Goal: Task Accomplishment & Management: Complete application form

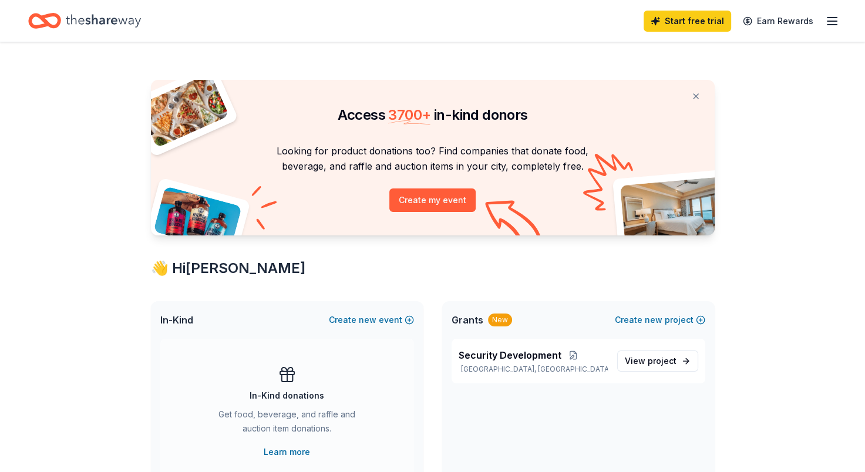
click at [836, 21] on icon "button" at bounding box center [832, 21] width 14 height 14
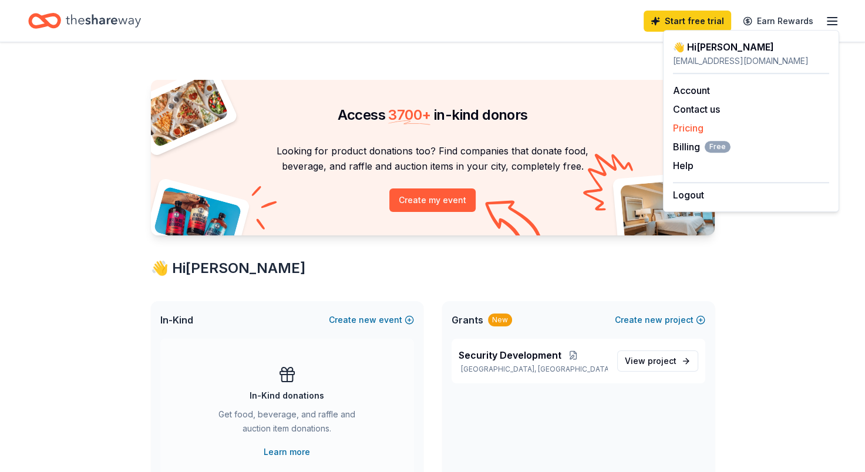
click at [689, 133] on link "Pricing" at bounding box center [688, 128] width 31 height 12
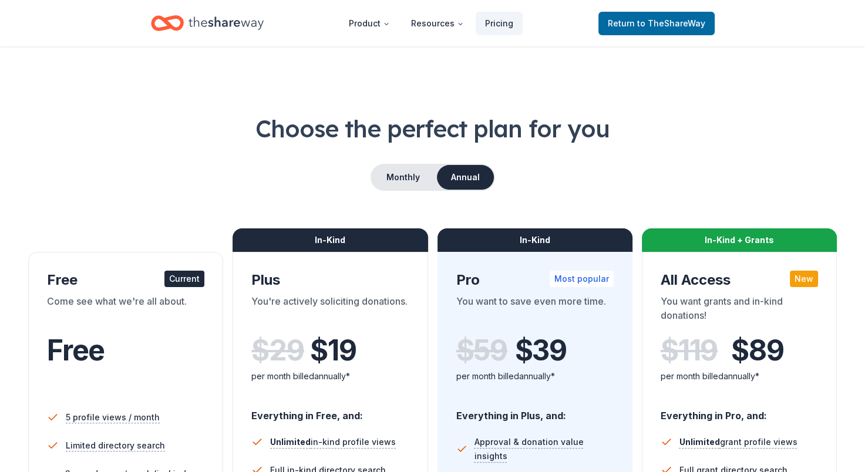
click at [207, 17] on icon "Home" at bounding box center [225, 23] width 75 height 24
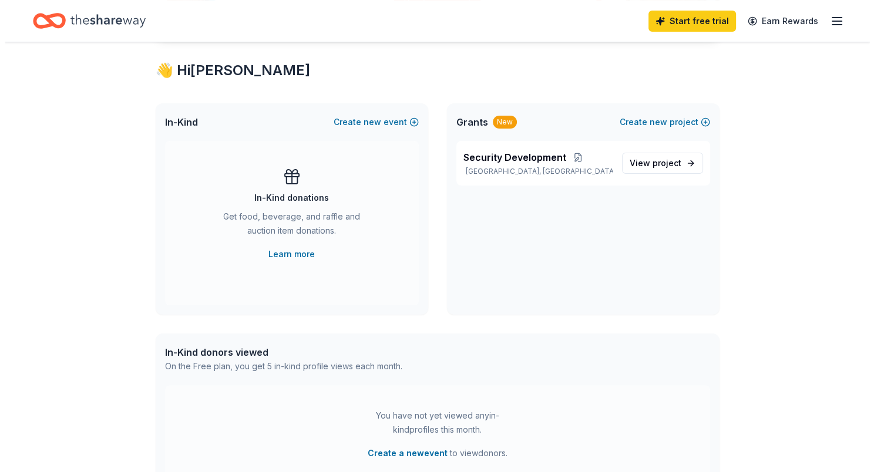
scroll to position [184, 0]
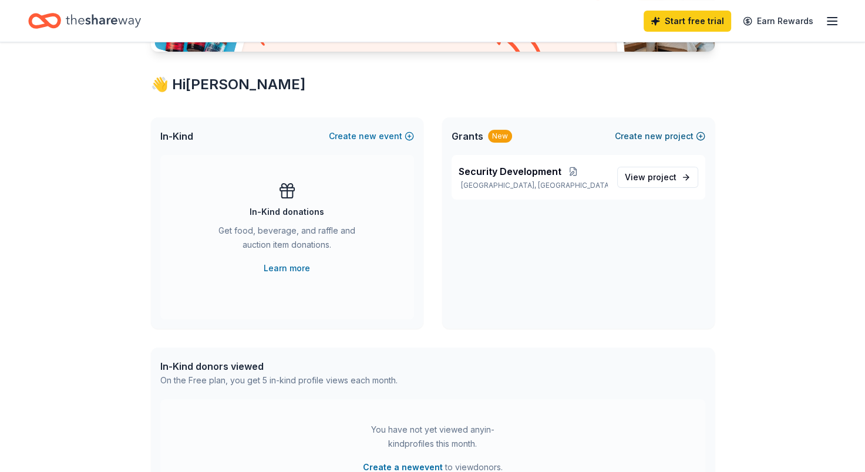
click at [670, 130] on button "Create new project" at bounding box center [660, 136] width 90 height 14
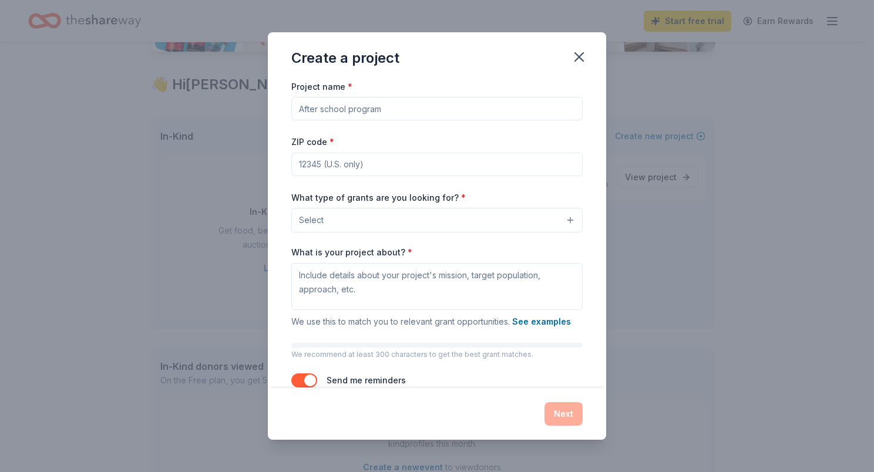
click at [432, 103] on input "Project name *" at bounding box center [436, 108] width 291 height 23
type input "UGST Research and Computer Center"
click at [368, 160] on input "ZIP code *" at bounding box center [436, 164] width 291 height 23
type input "63385"
click at [368, 221] on button "Select" at bounding box center [436, 220] width 291 height 25
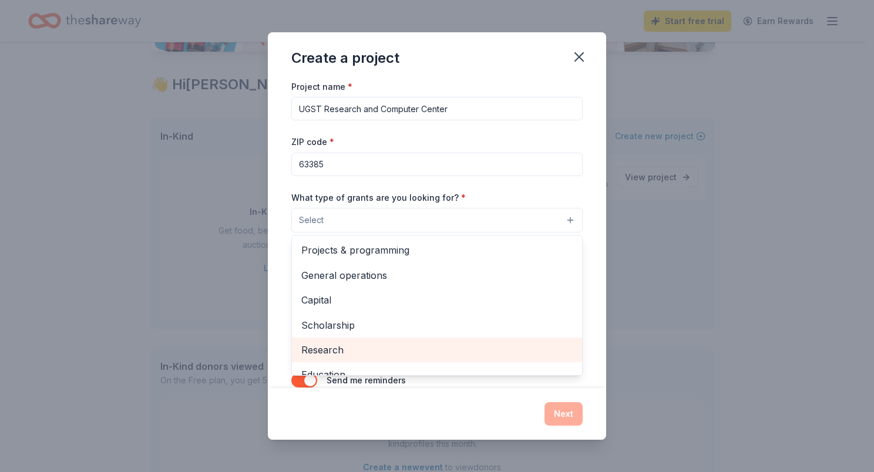
click at [367, 347] on span "Research" at bounding box center [436, 349] width 271 height 15
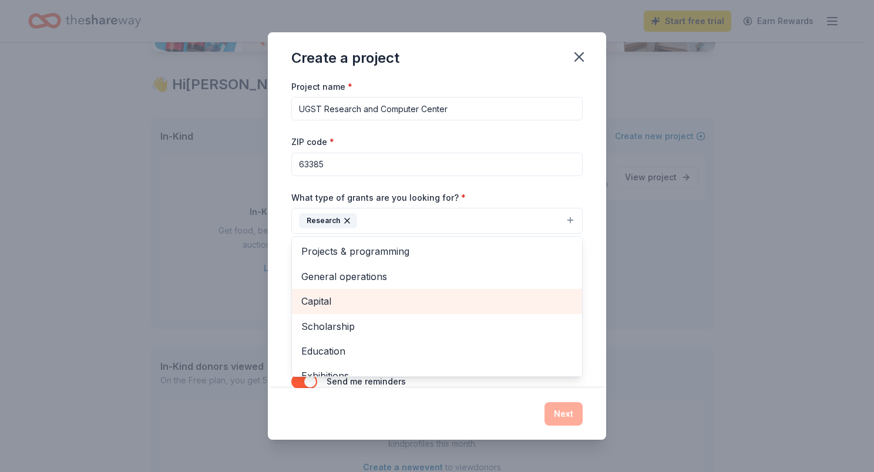
click at [357, 300] on span "Capital" at bounding box center [436, 301] width 271 height 15
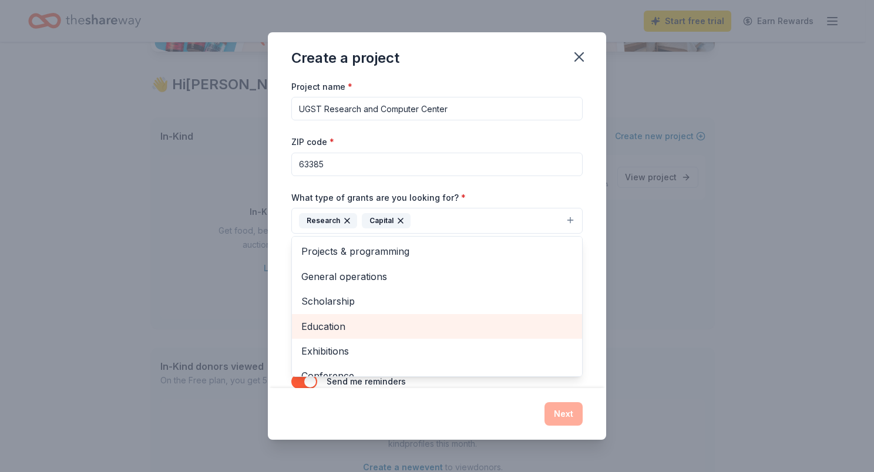
click at [356, 324] on span "Education" at bounding box center [436, 326] width 271 height 15
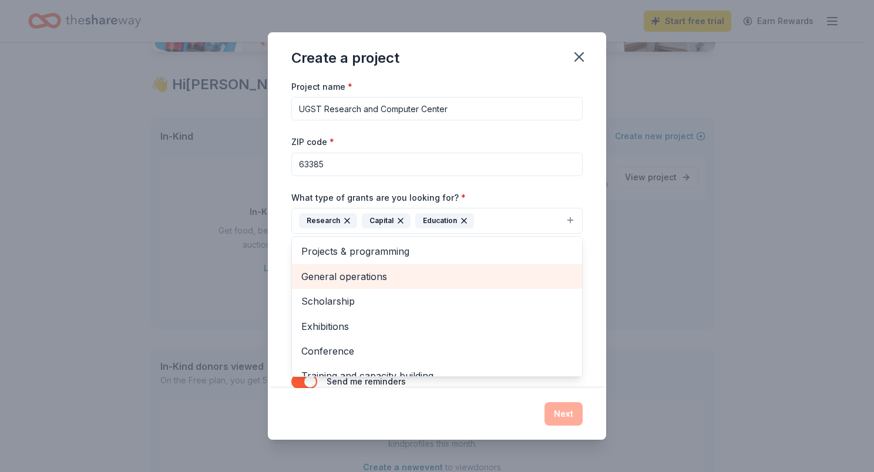
click at [369, 269] on span "General operations" at bounding box center [436, 276] width 271 height 15
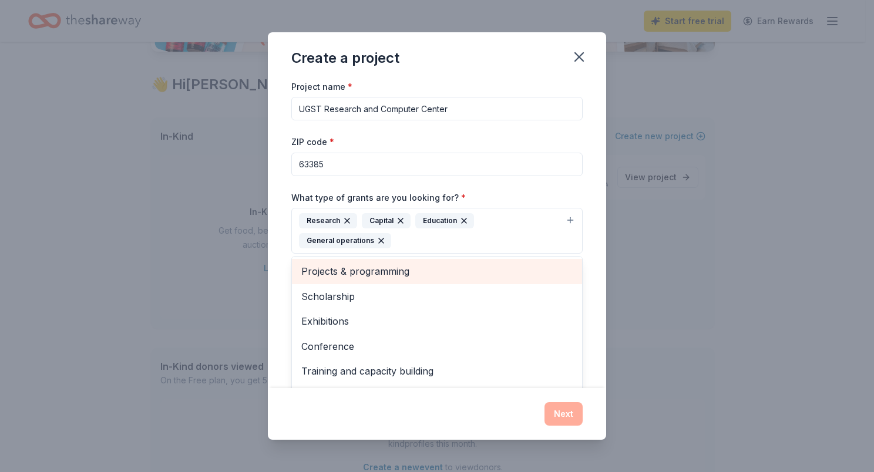
click at [369, 268] on span "Projects & programming" at bounding box center [436, 271] width 271 height 15
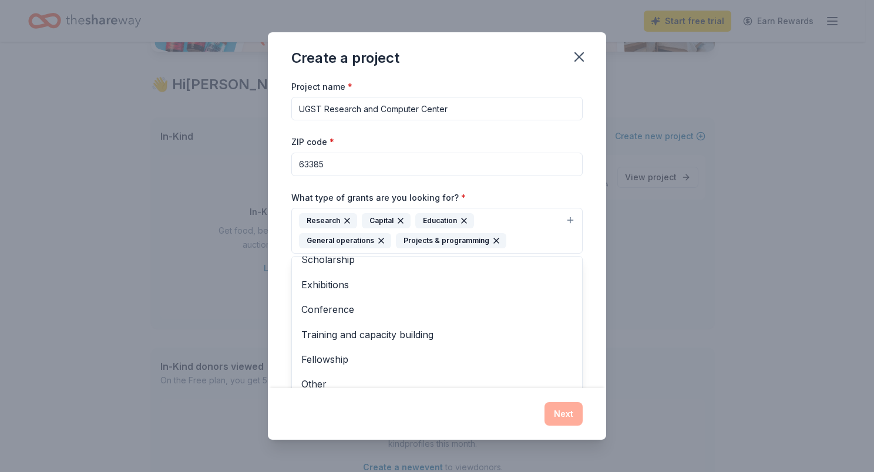
scroll to position [14, 0]
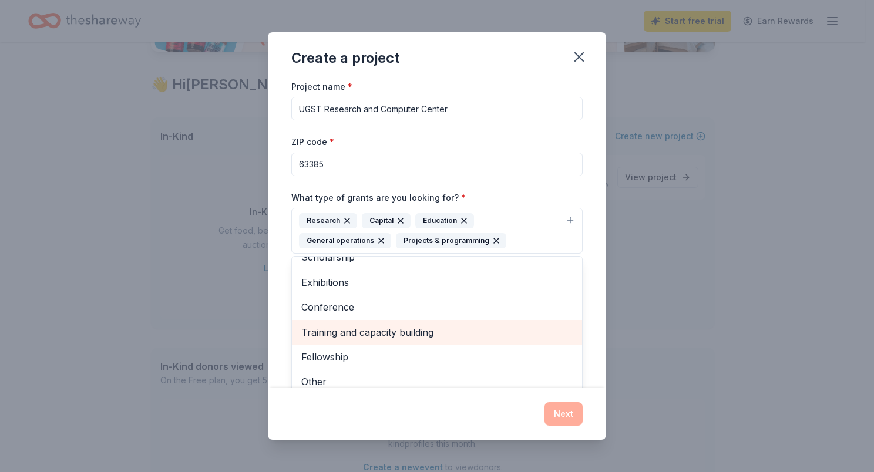
click at [444, 335] on span "Training and capacity building" at bounding box center [436, 332] width 271 height 15
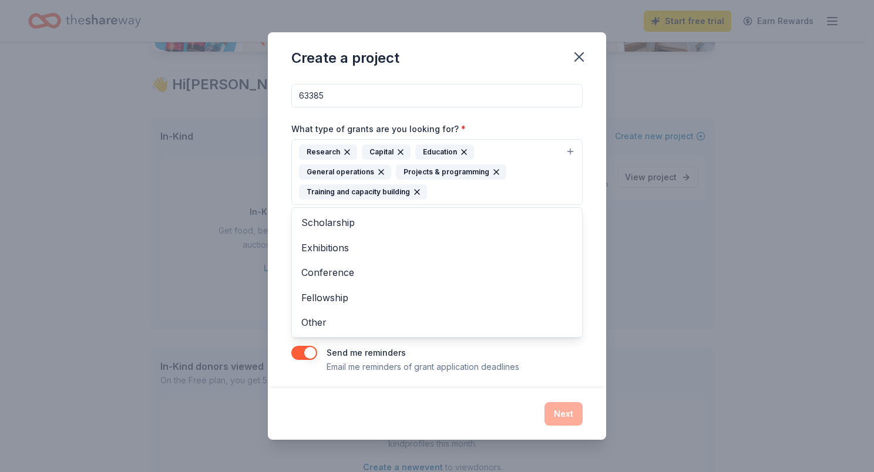
scroll to position [72, 0]
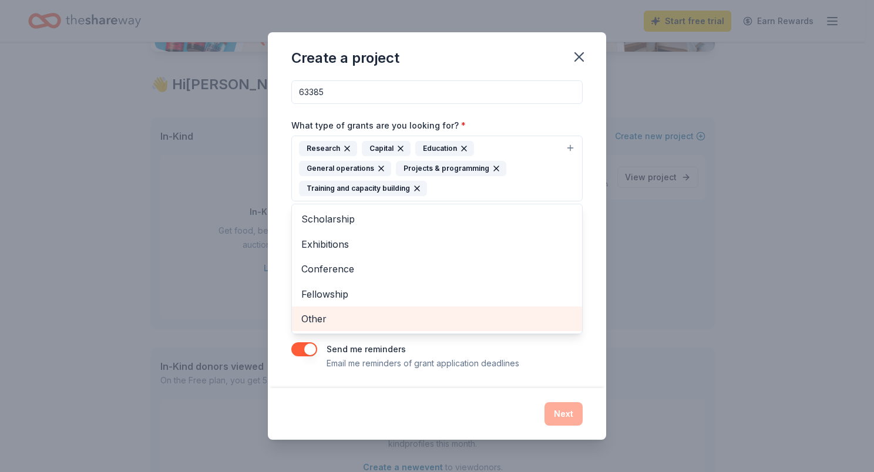
click at [326, 321] on span "Other" at bounding box center [436, 318] width 271 height 15
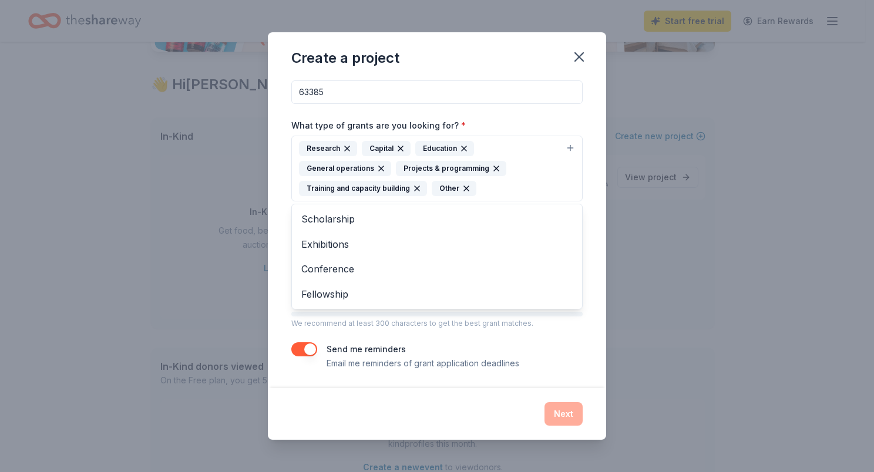
click at [587, 259] on div "Project name * UGST Research and Computer Center ZIP code * 63385 What type of …" at bounding box center [437, 233] width 338 height 309
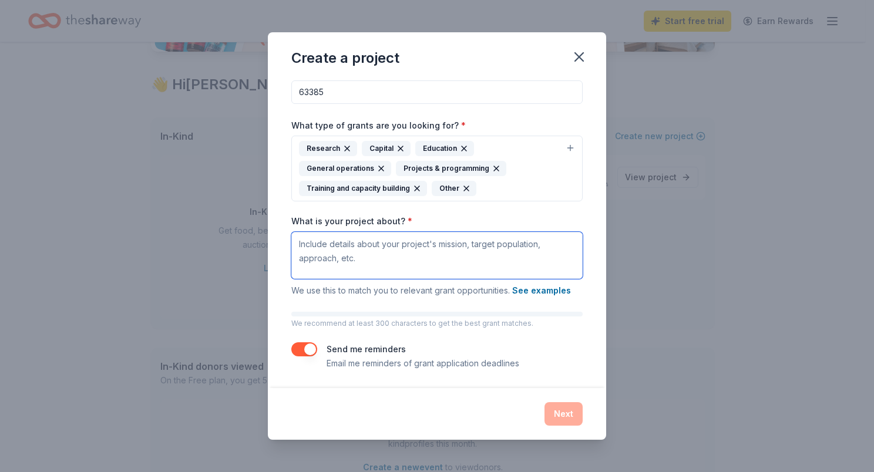
click at [437, 239] on textarea "What is your project about? *" at bounding box center [436, 255] width 291 height 47
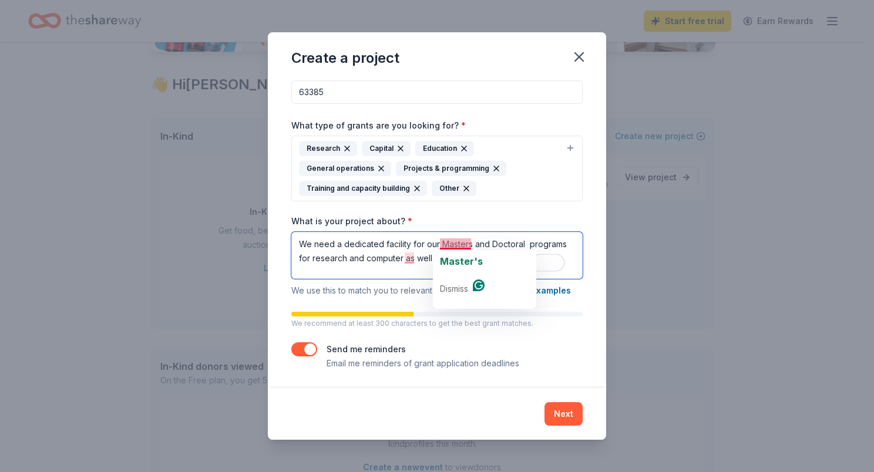
click at [458, 242] on textarea "We need a dedicated facility for our Masters and Doctoral programs for research…" at bounding box center [436, 255] width 291 height 47
click at [461, 240] on textarea "We need a dedicated facility for our Masters and Doctoral programs for research…" at bounding box center [436, 255] width 291 height 47
click at [461, 242] on textarea "We need a dedicated facility for our Masters and Doctoral programs for research…" at bounding box center [436, 255] width 291 height 47
click at [447, 260] on textarea "We need a dedicated facility for our Master's and Doctoral programs for researc…" at bounding box center [436, 255] width 291 height 47
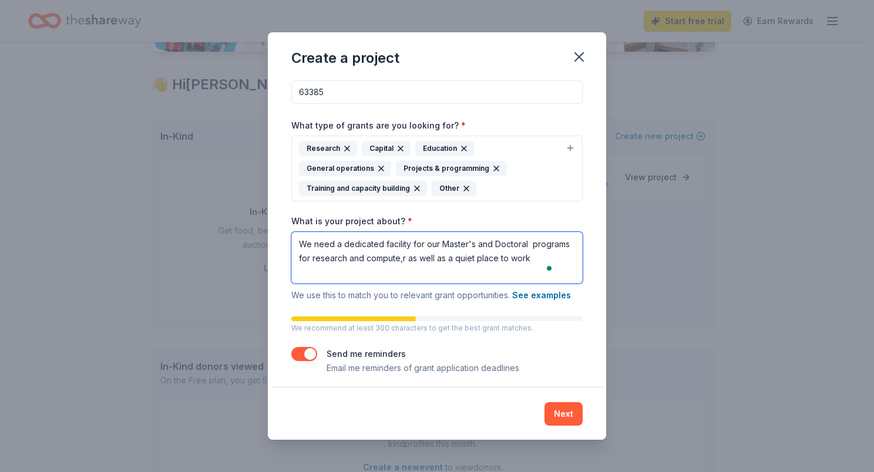
type textarea "We need a dedicated facility for our Master's and Doctoral programs for researc…"
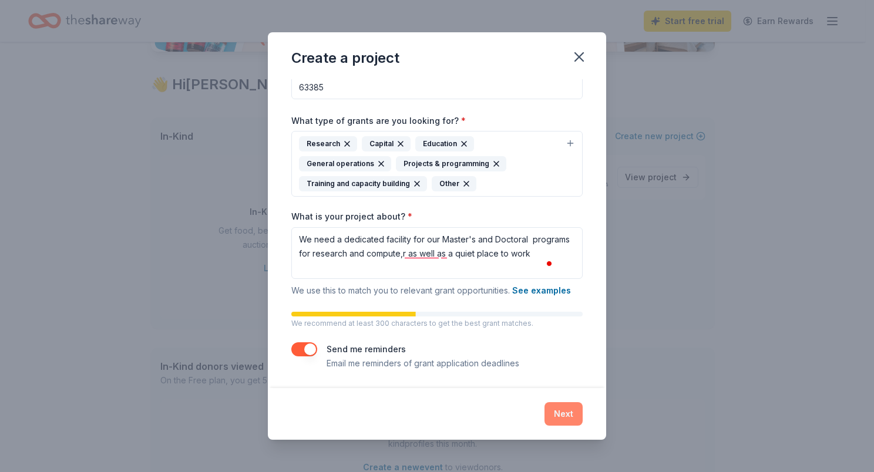
click at [557, 406] on button "Next" at bounding box center [563, 413] width 38 height 23
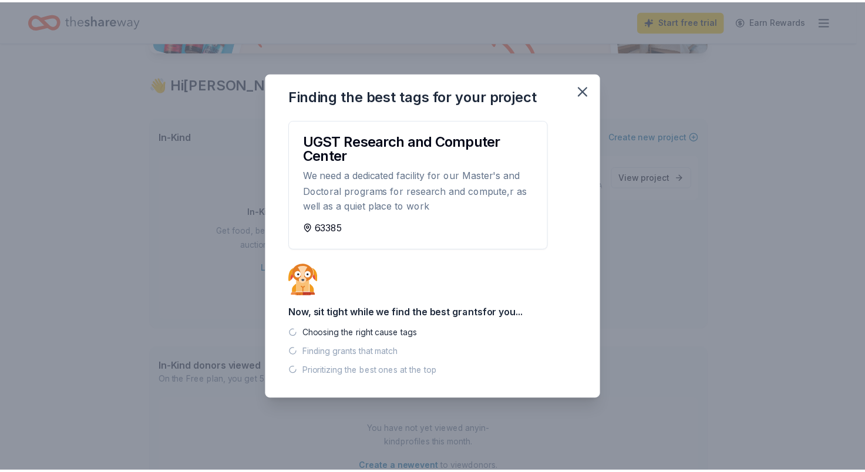
scroll to position [0, 0]
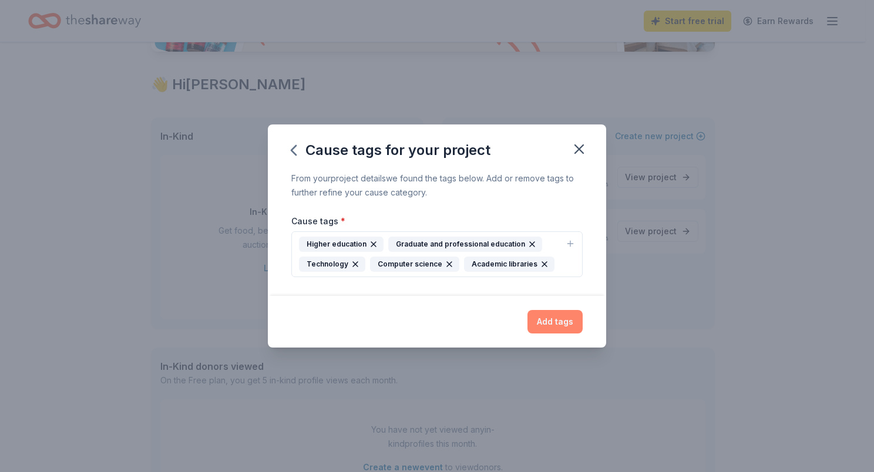
click at [559, 326] on button "Add tags" at bounding box center [554, 321] width 55 height 23
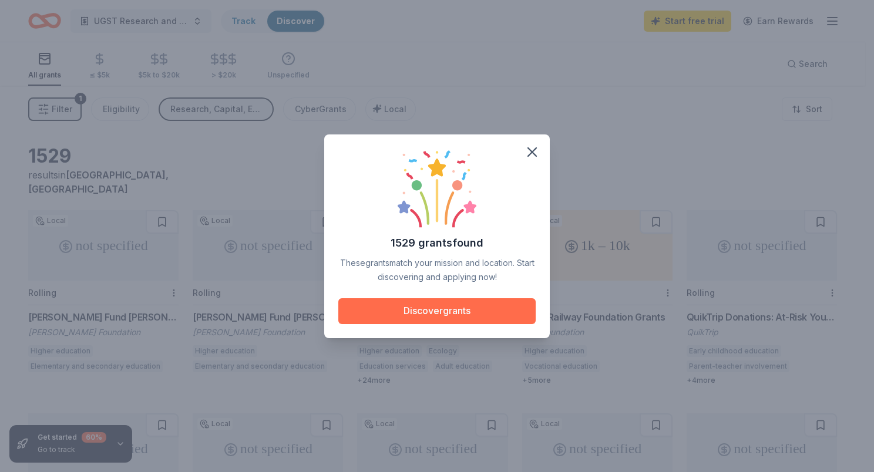
click at [503, 312] on button "Discover grants" at bounding box center [436, 311] width 197 height 26
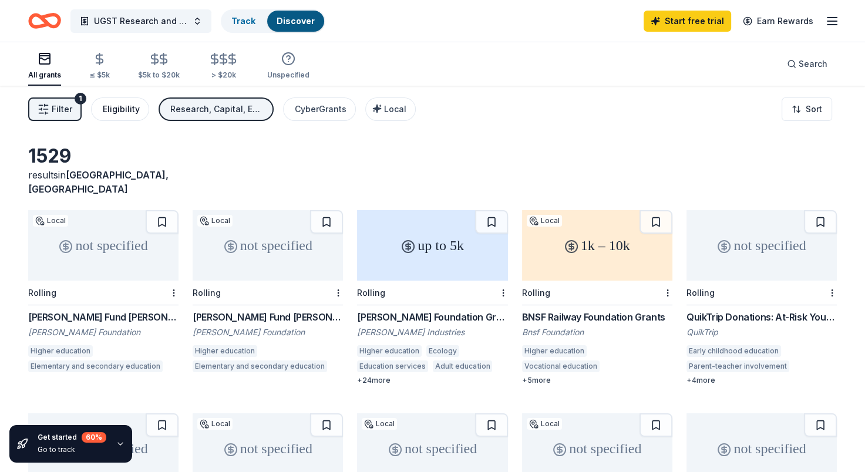
click at [129, 102] on div "Eligibility" at bounding box center [121, 109] width 37 height 14
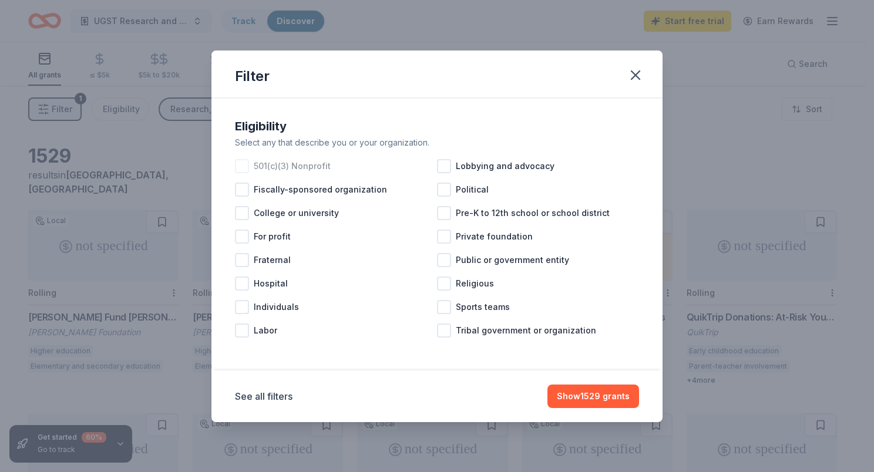
click at [243, 165] on div at bounding box center [242, 166] width 14 height 14
click at [247, 211] on div at bounding box center [242, 213] width 14 height 14
click at [586, 392] on button "Show 1030 grants" at bounding box center [593, 396] width 92 height 23
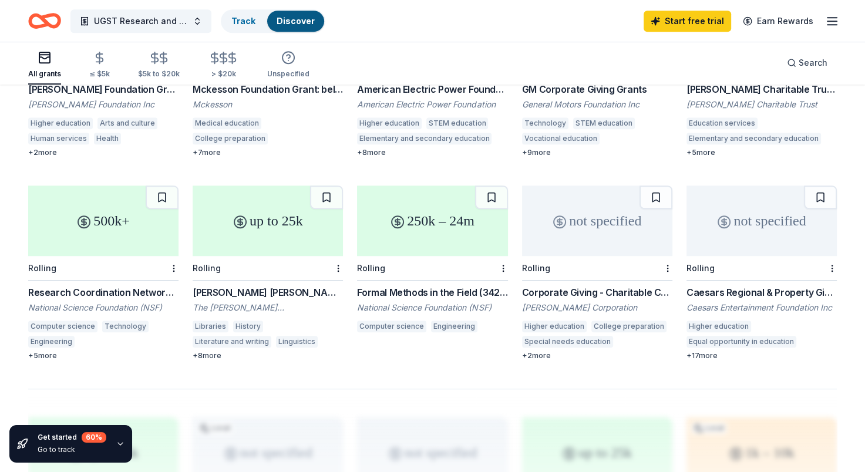
scroll to position [636, 0]
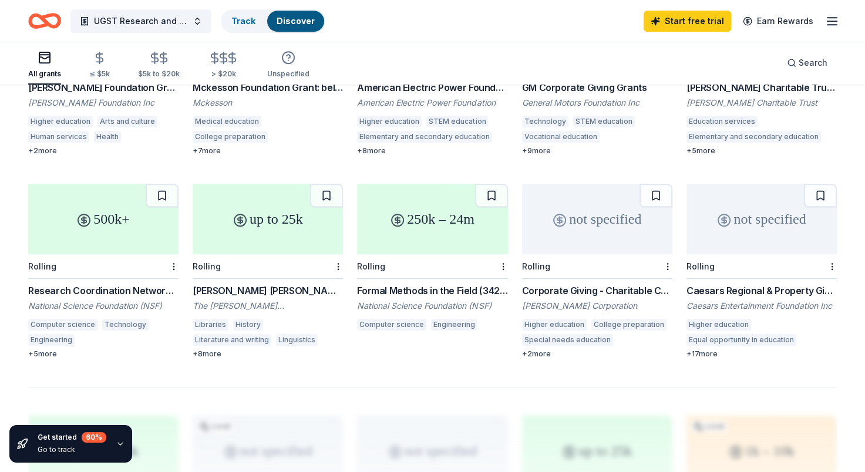
click at [282, 284] on div "Gladys Krieble Delmas Foundation Grants" at bounding box center [268, 291] width 150 height 14
click at [227, 65] on div "> $20k" at bounding box center [223, 65] width 31 height 28
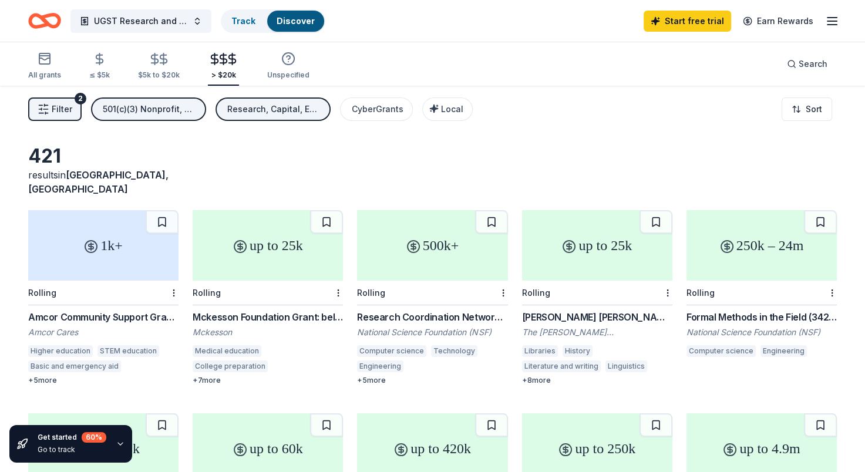
click at [733, 310] on div "Formal Methods in the Field (342749)" at bounding box center [761, 317] width 150 height 14
click at [831, 25] on line "button" at bounding box center [831, 25] width 9 height 0
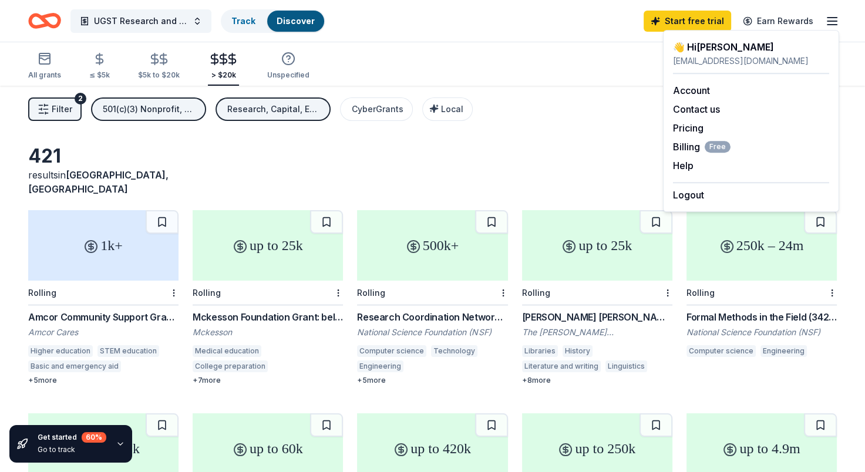
click at [35, 24] on icon "Home" at bounding box center [44, 21] width 33 height 28
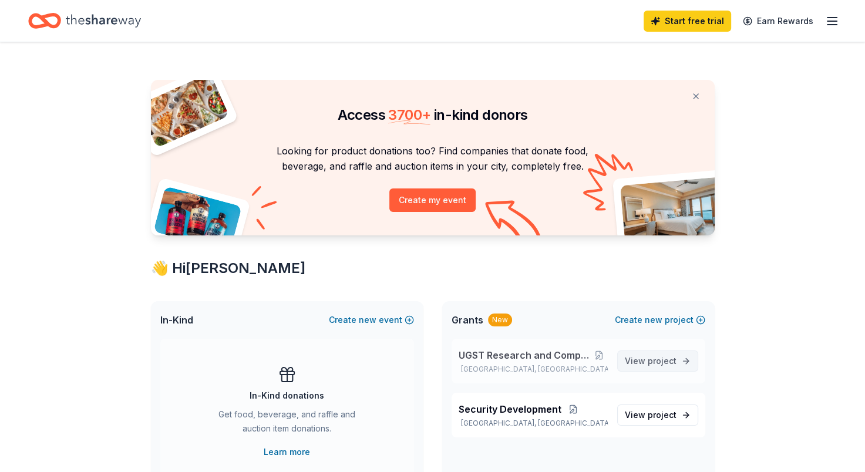
click at [656, 359] on span "project" at bounding box center [662, 361] width 29 height 10
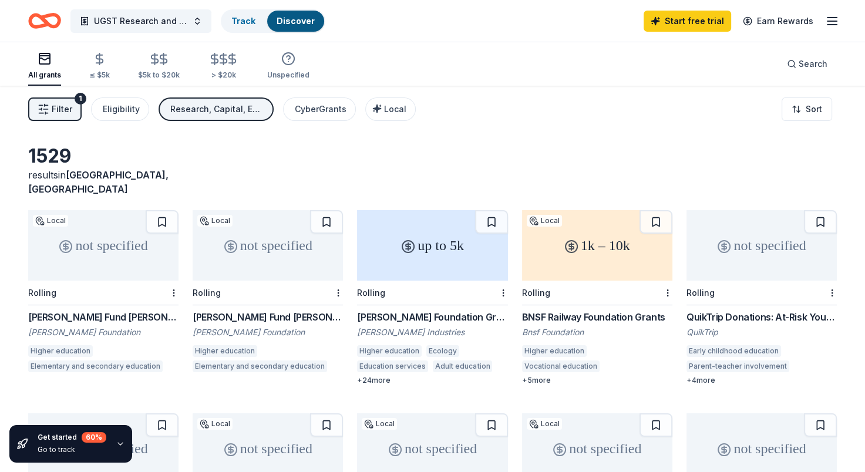
click at [62, 115] on span "Filter" at bounding box center [62, 109] width 21 height 14
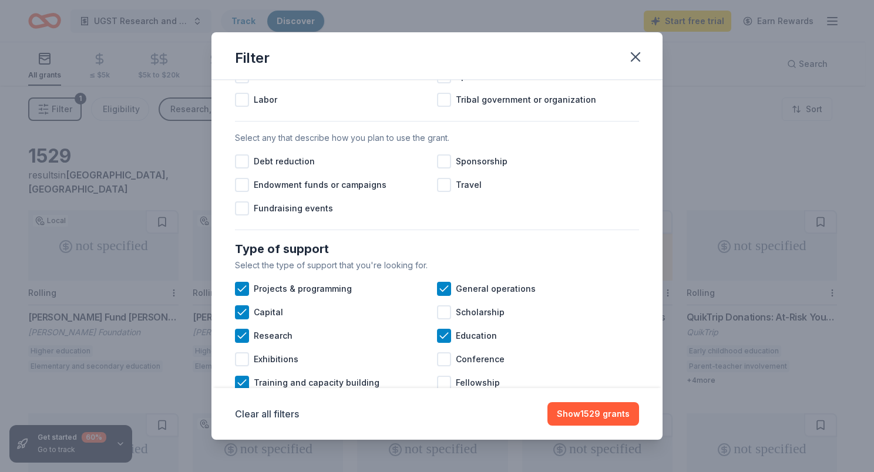
scroll to position [309, 0]
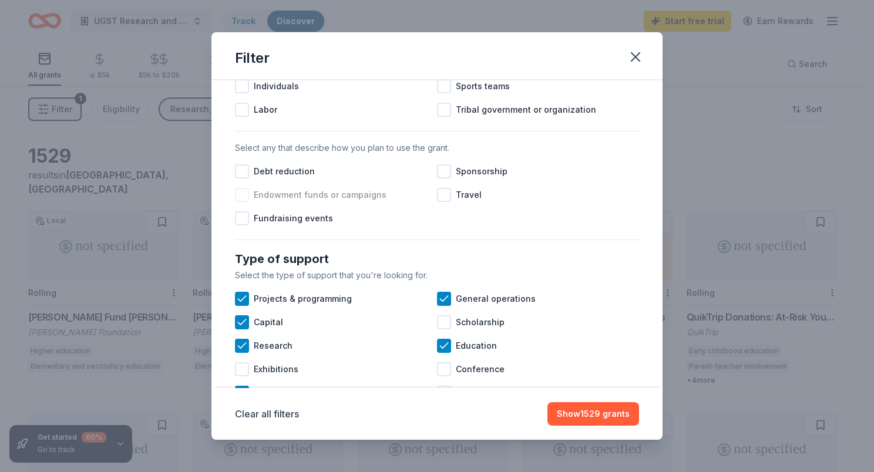
click at [241, 202] on div at bounding box center [242, 195] width 14 height 14
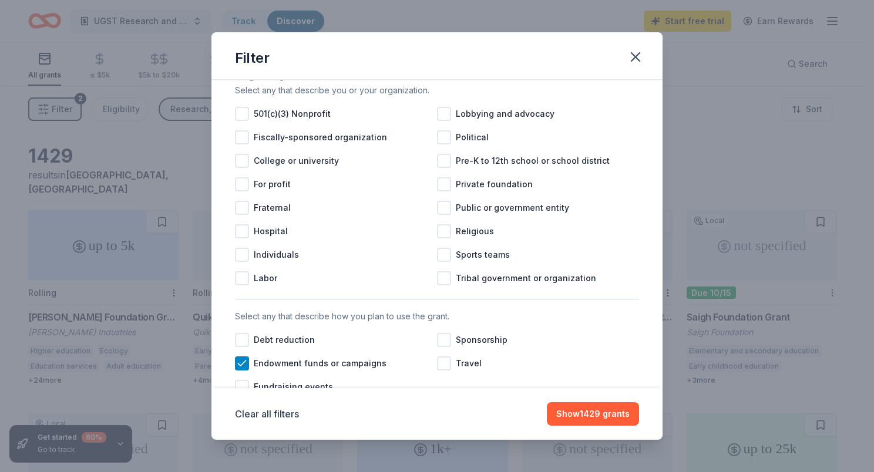
scroll to position [124, 0]
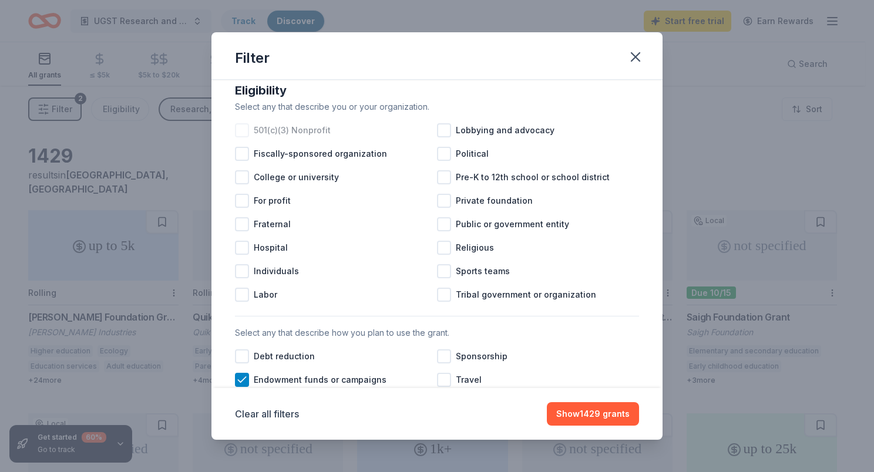
click at [237, 137] on div at bounding box center [242, 130] width 14 height 14
click at [242, 184] on div at bounding box center [242, 177] width 14 height 14
click at [441, 255] on div at bounding box center [444, 248] width 14 height 14
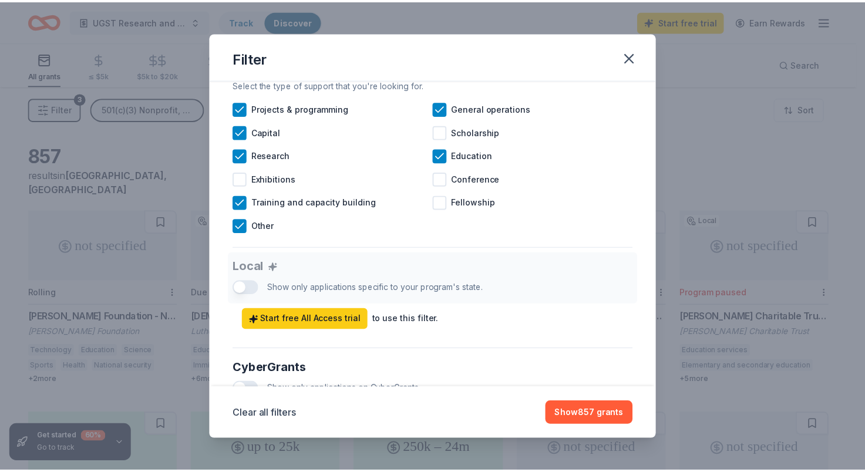
scroll to position [505, 0]
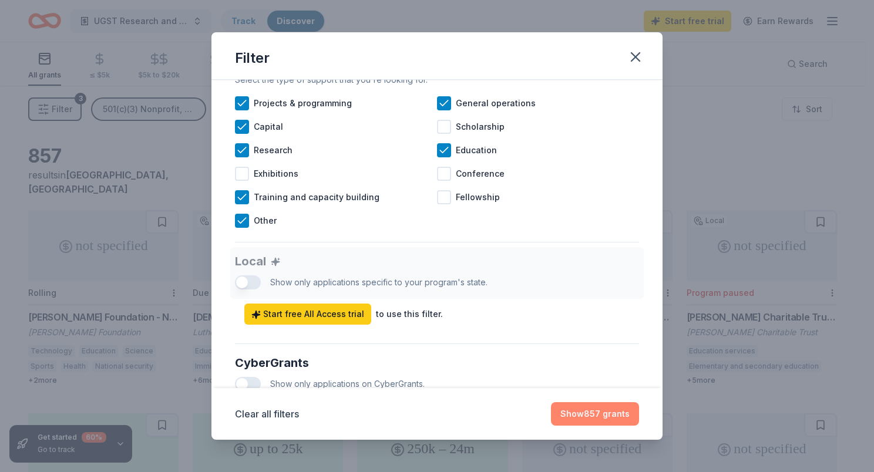
click at [590, 408] on button "Show 857 grants" at bounding box center [595, 413] width 88 height 23
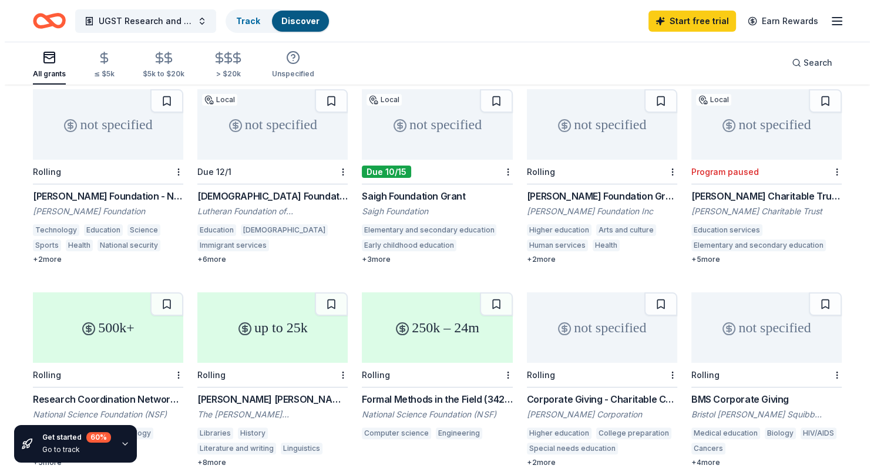
scroll to position [0, 0]
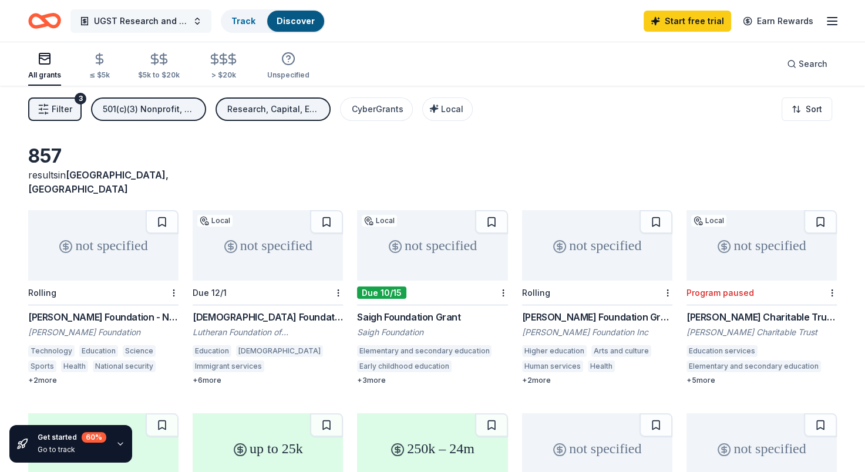
click at [197, 21] on button "UGST Research and Computer Center" at bounding box center [140, 20] width 141 height 23
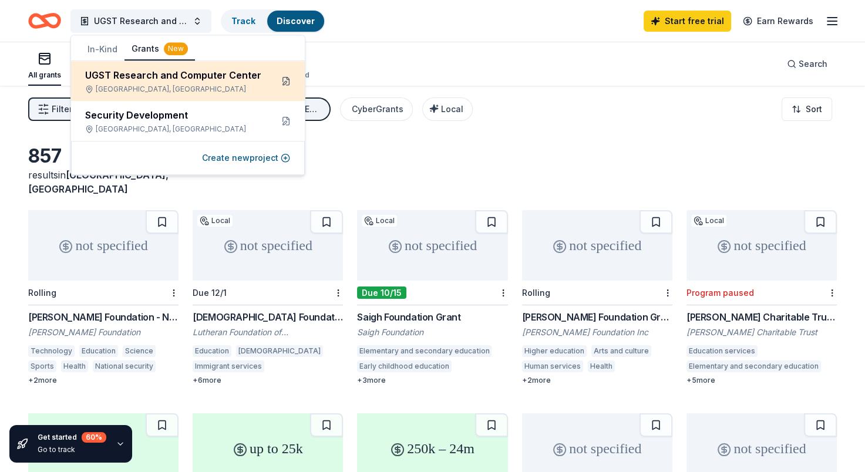
click at [283, 85] on button at bounding box center [286, 81] width 19 height 19
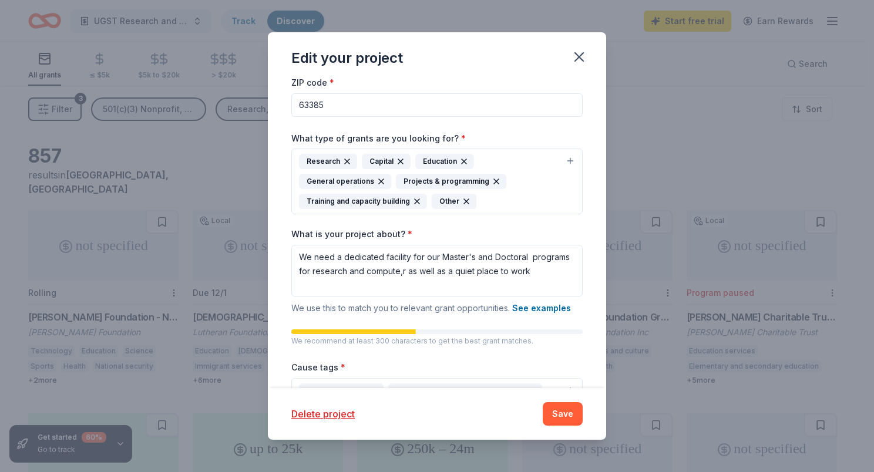
scroll to position [154, 0]
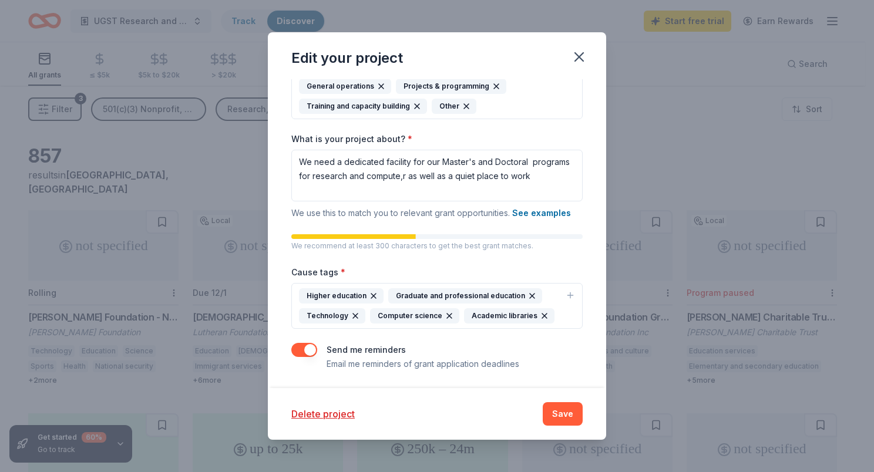
click at [444, 312] on icon "button" at bounding box center [448, 315] width 9 height 9
click at [462, 315] on div "Higher education Graduate and professional education Technology Academic librar…" at bounding box center [430, 305] width 262 height 35
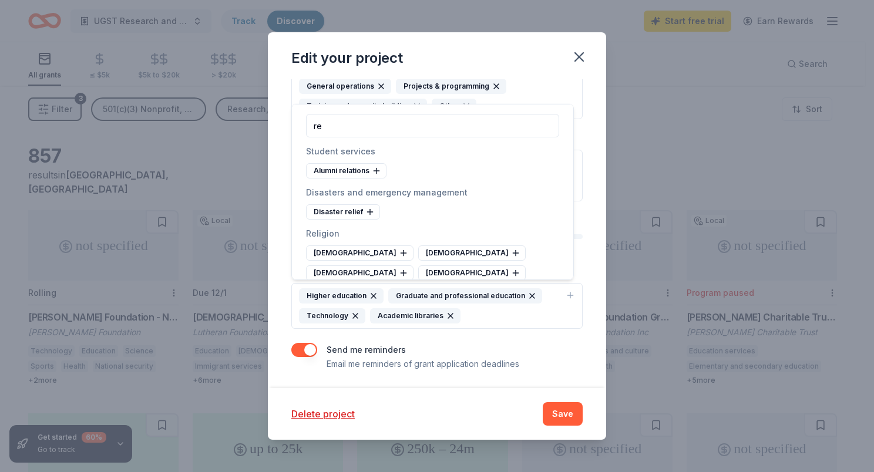
type input "r"
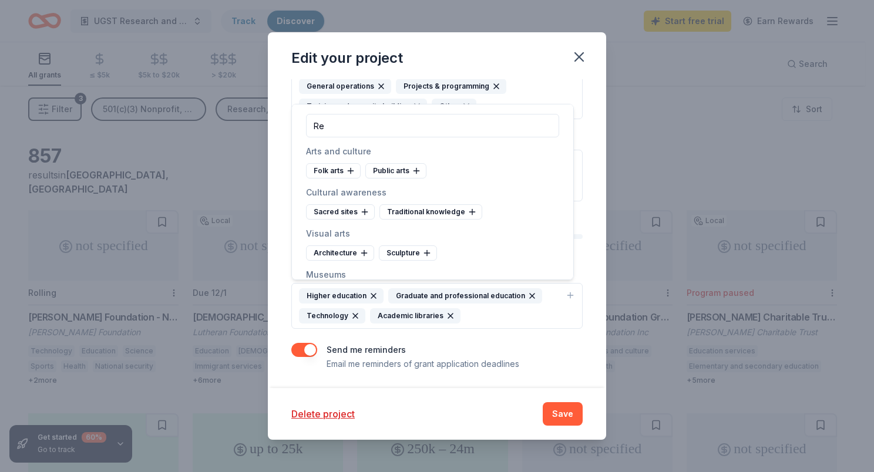
type input "R"
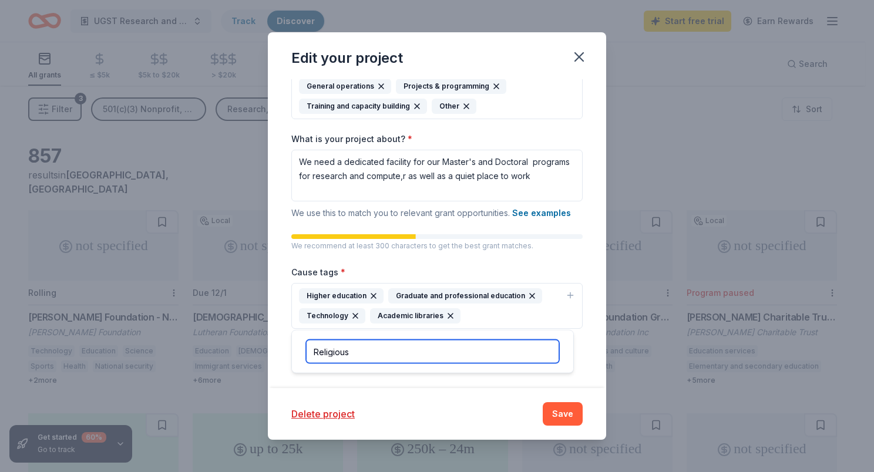
click at [484, 357] on input "Religious" at bounding box center [432, 351] width 253 height 23
type input "R"
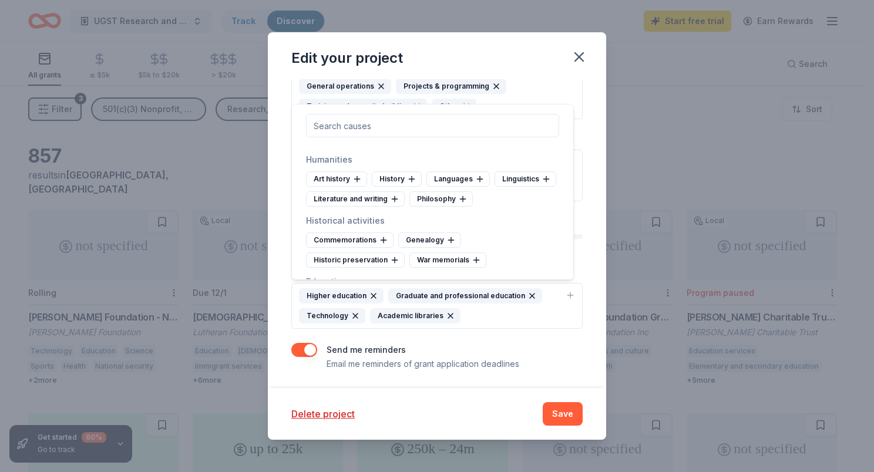
scroll to position [419, 0]
click at [405, 206] on div "Literature and writing" at bounding box center [355, 198] width 99 height 15
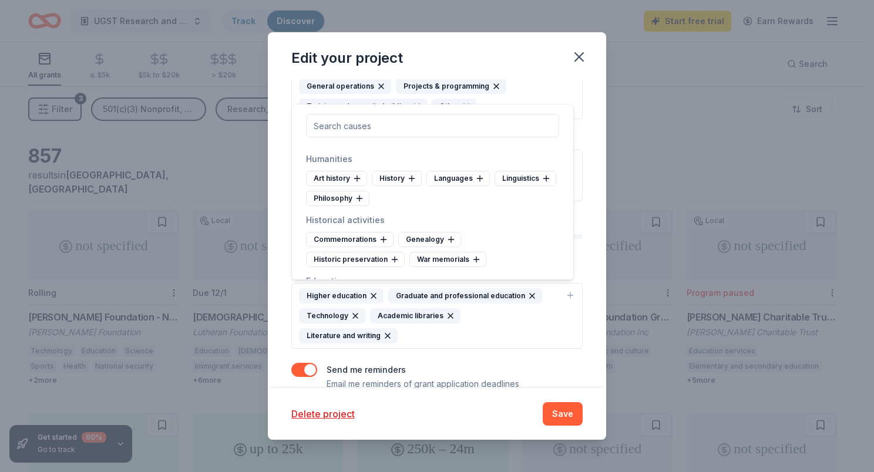
click at [368, 206] on div "Art history History Languages Linguistics Philosophy" at bounding box center [432, 188] width 253 height 35
click at [541, 183] on icon at bounding box center [545, 178] width 9 height 9
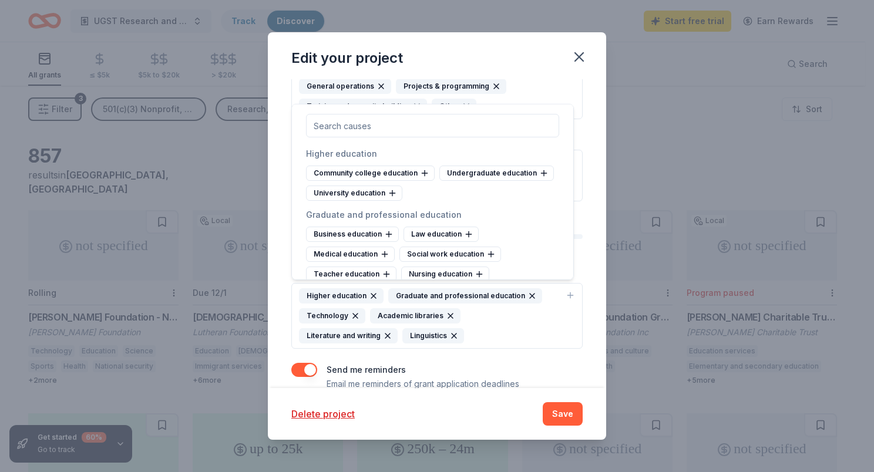
scroll to position [771, 0]
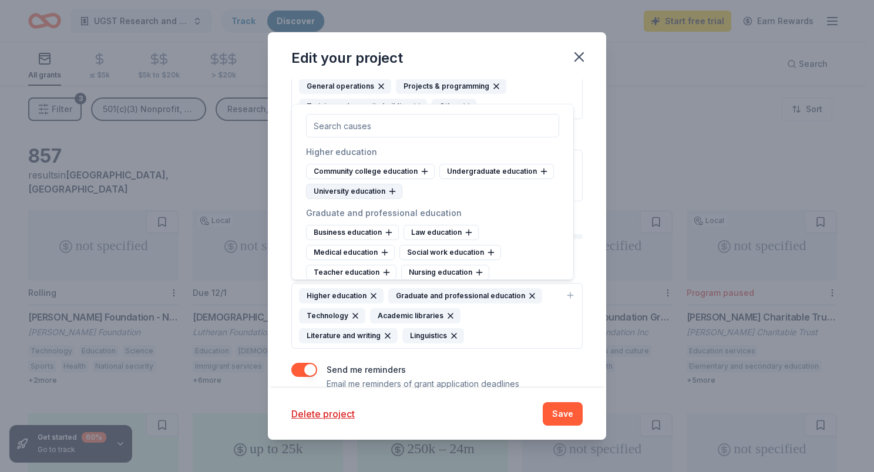
click at [369, 199] on div "University education" at bounding box center [354, 191] width 96 height 15
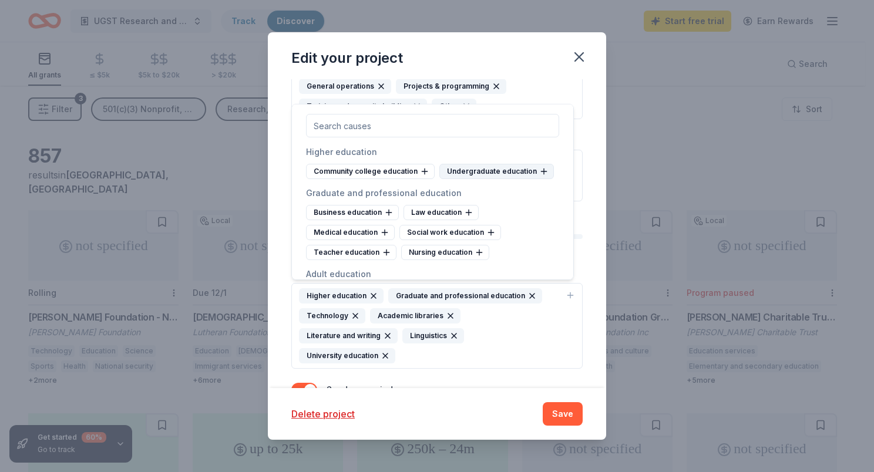
click at [478, 179] on div "Undergraduate education" at bounding box center [496, 171] width 114 height 15
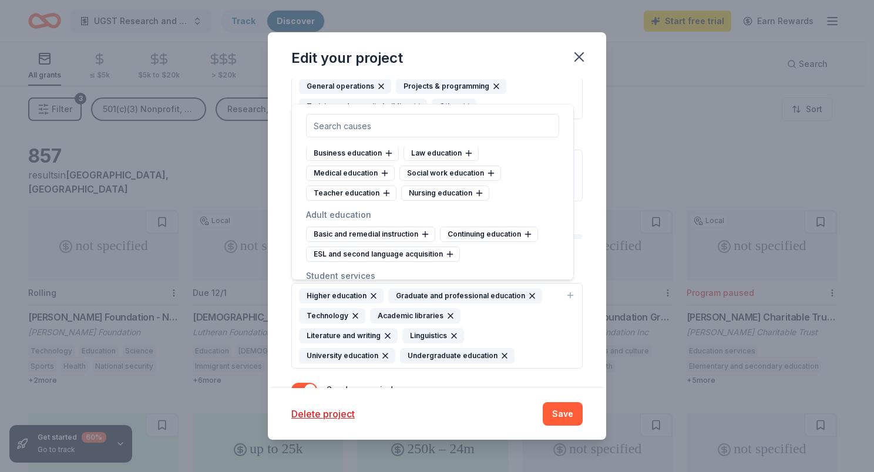
scroll to position [837, 0]
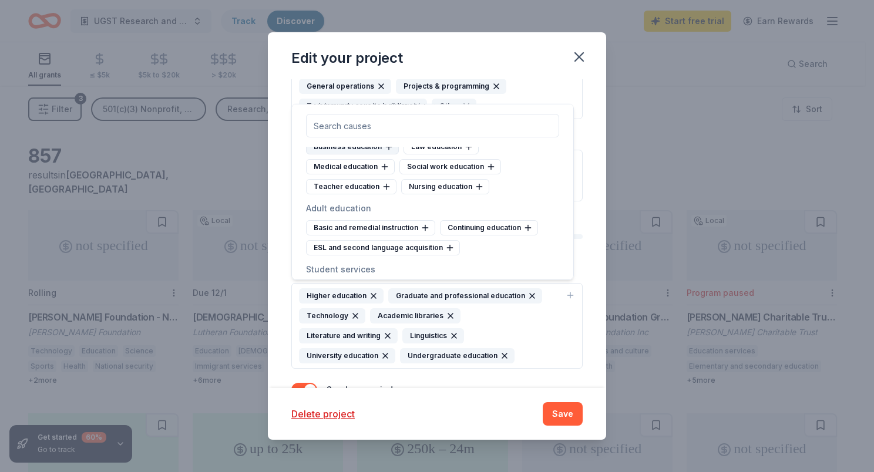
click at [380, 154] on div "Business education" at bounding box center [352, 146] width 93 height 15
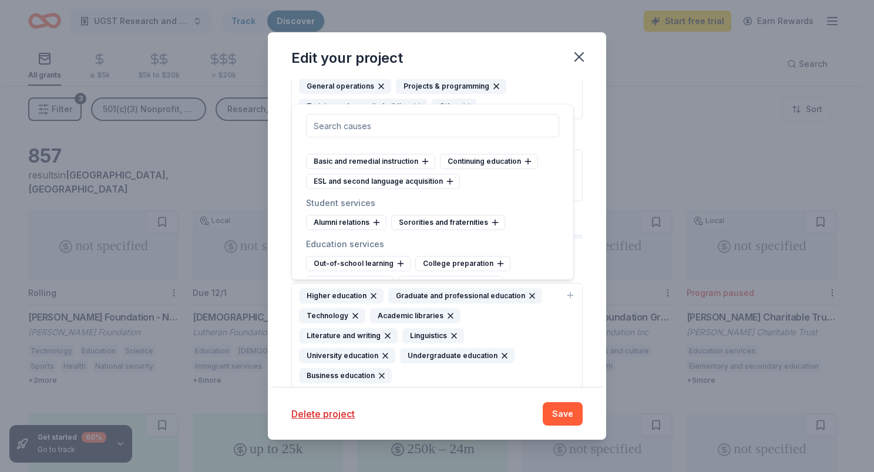
scroll to position [925, 0]
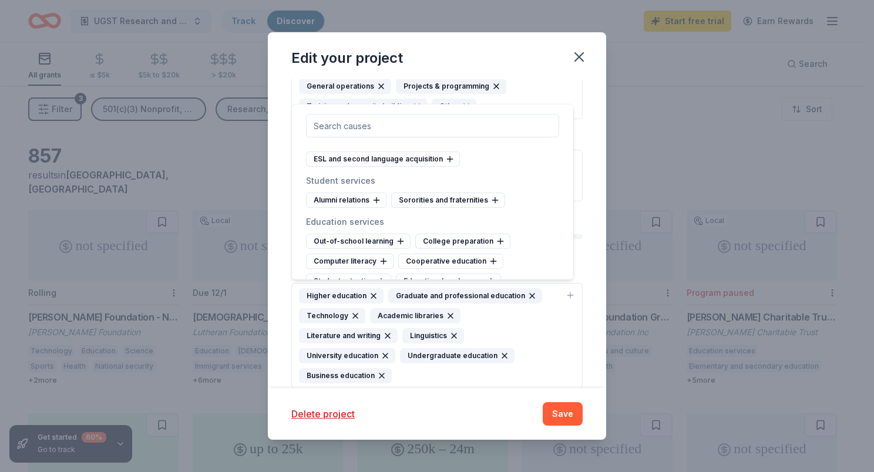
click at [528, 142] on icon at bounding box center [528, 138] width 0 height 5
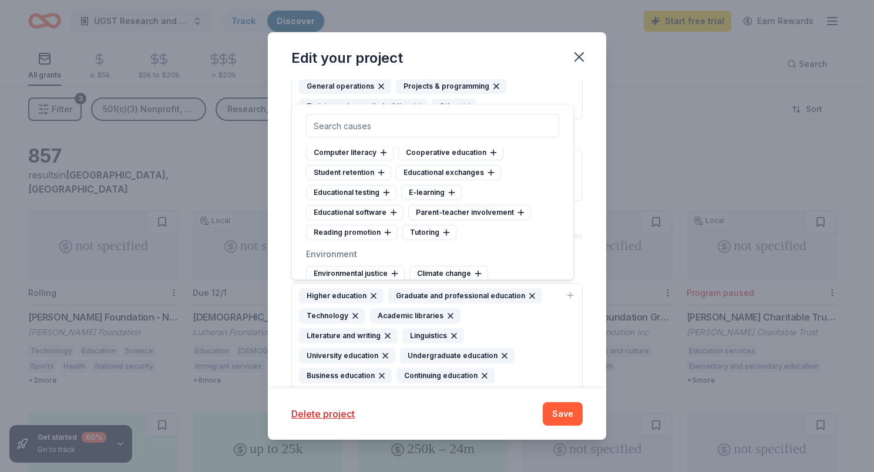
scroll to position [1035, 0]
click at [500, 134] on icon at bounding box center [500, 131] width 0 height 5
click at [486, 156] on icon at bounding box center [490, 151] width 9 height 9
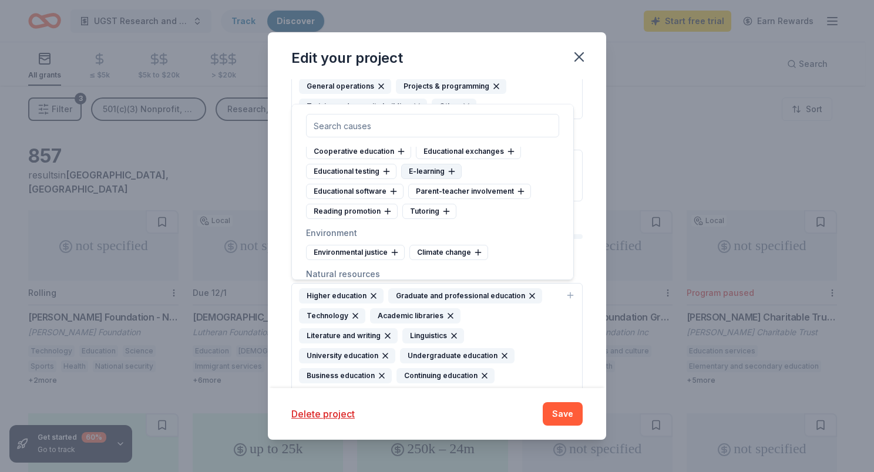
click at [452, 174] on icon at bounding box center [452, 171] width 0 height 5
click at [489, 176] on icon at bounding box center [488, 171] width 9 height 9
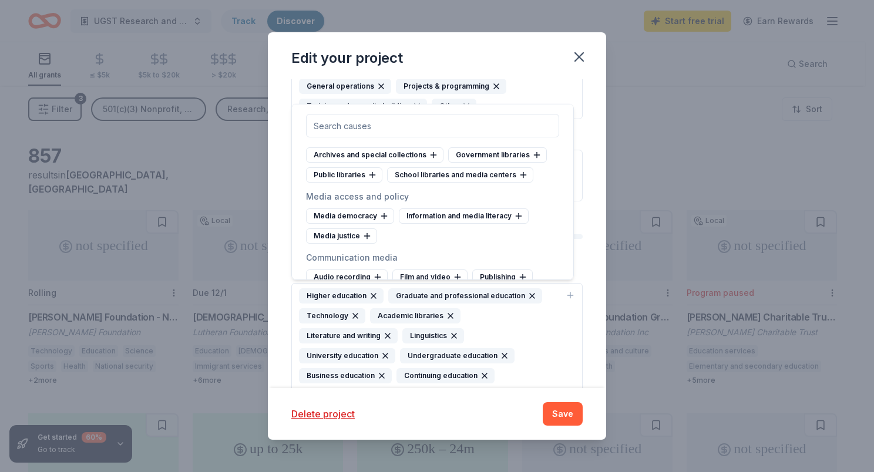
scroll to position [3342, 0]
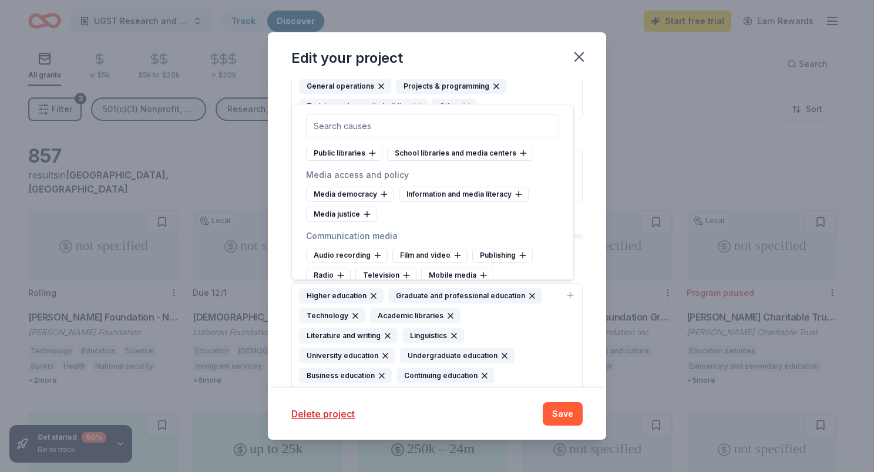
click at [489, 161] on div "School libraries and media centers" at bounding box center [460, 153] width 146 height 15
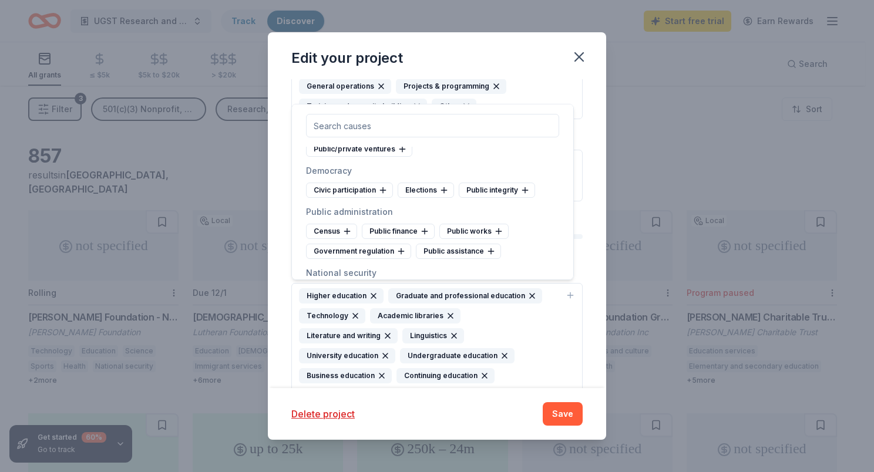
scroll to position [4201, 0]
click at [468, 136] on div "Leadership development" at bounding box center [435, 128] width 113 height 15
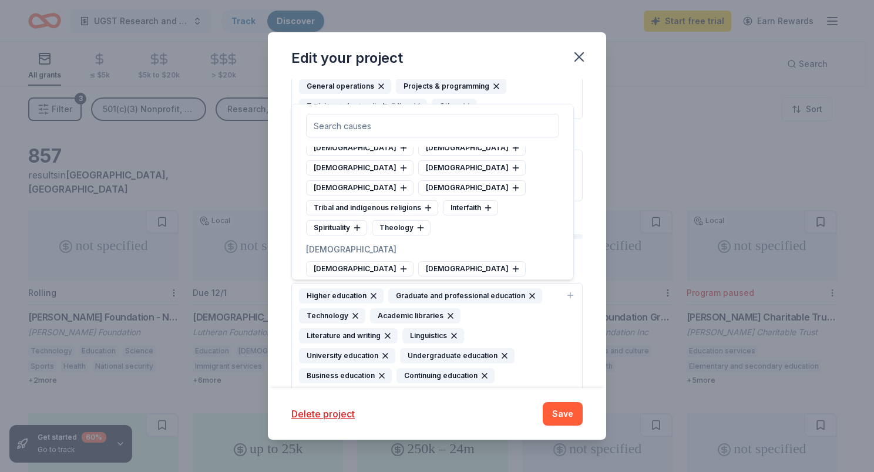
scroll to position [5148, 0]
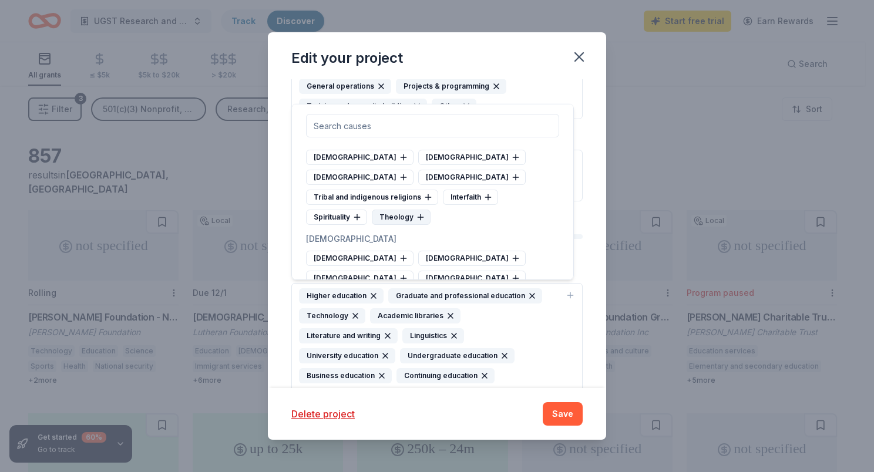
click at [419, 222] on icon at bounding box center [420, 217] width 9 height 9
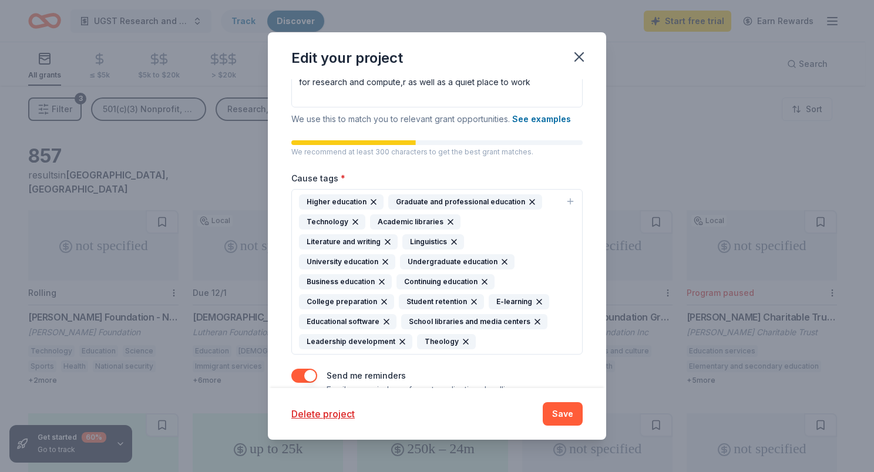
scroll to position [253, 0]
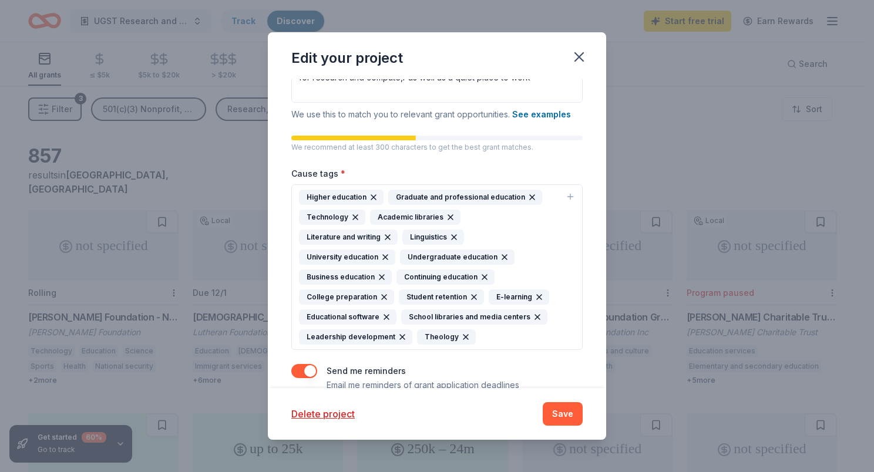
click at [379, 275] on icon "button" at bounding box center [381, 277] width 5 height 5
click at [386, 274] on icon "button" at bounding box center [386, 276] width 9 height 9
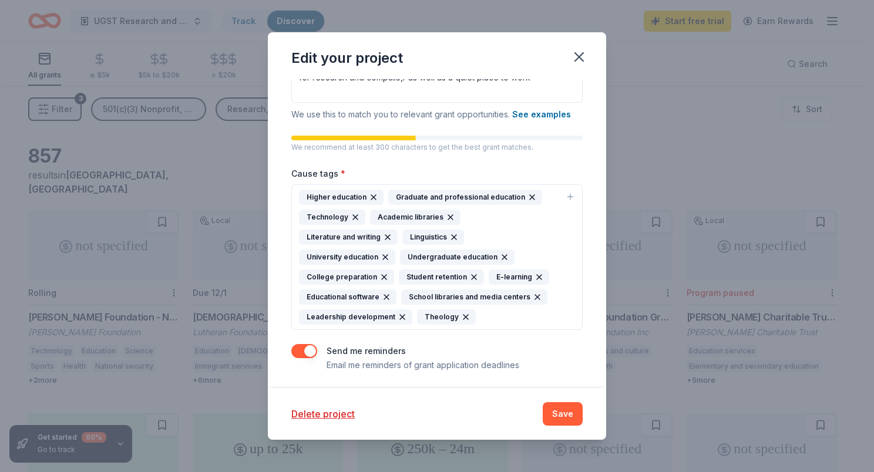
click at [386, 274] on div "College preparation" at bounding box center [346, 277] width 95 height 15
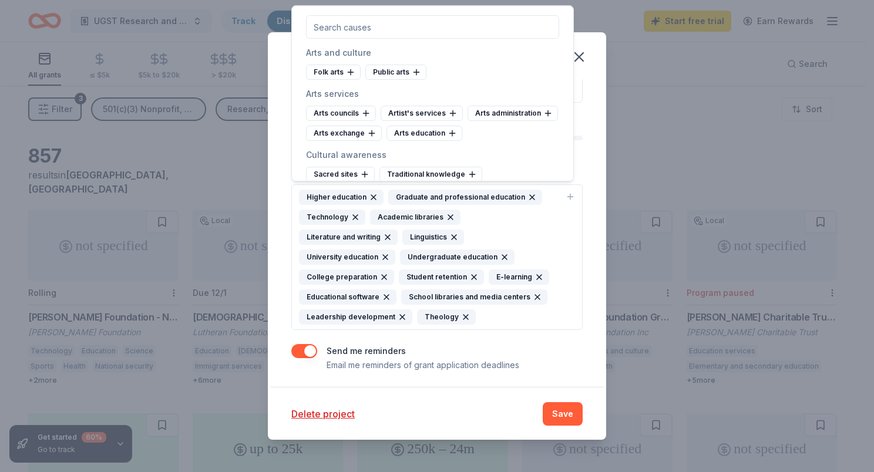
click at [382, 275] on icon "button" at bounding box center [384, 277] width 5 height 5
click at [500, 252] on icon "button" at bounding box center [504, 256] width 9 height 9
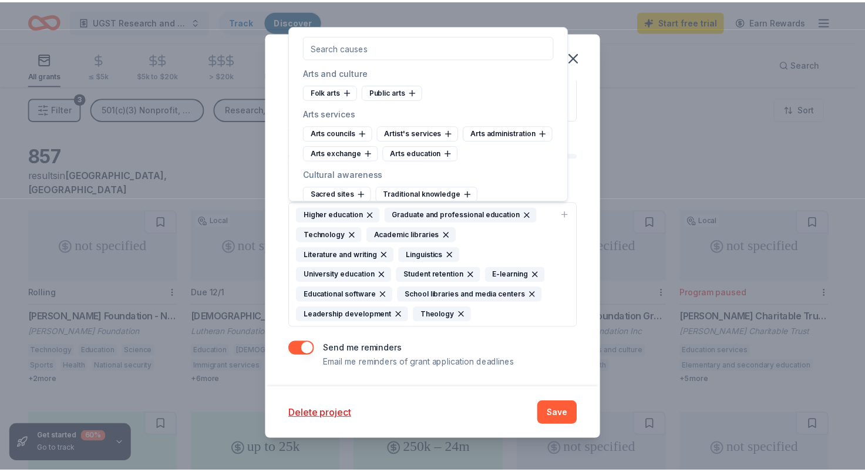
scroll to position [233, 0]
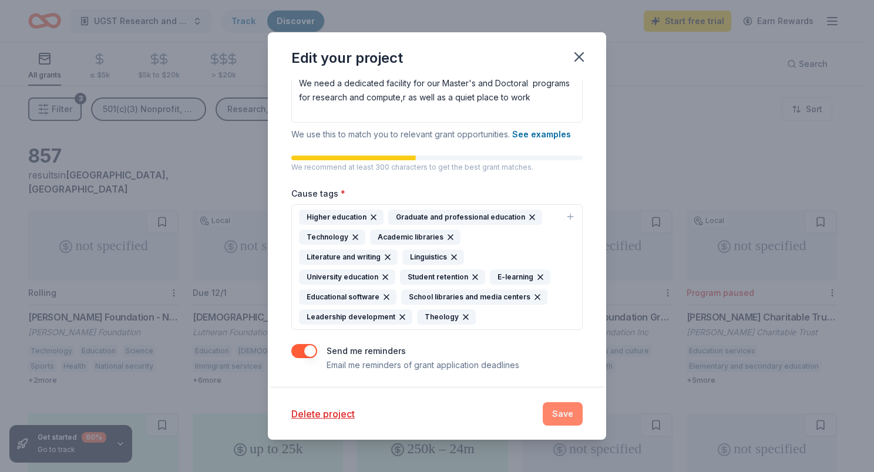
click at [561, 412] on button "Save" at bounding box center [563, 413] width 40 height 23
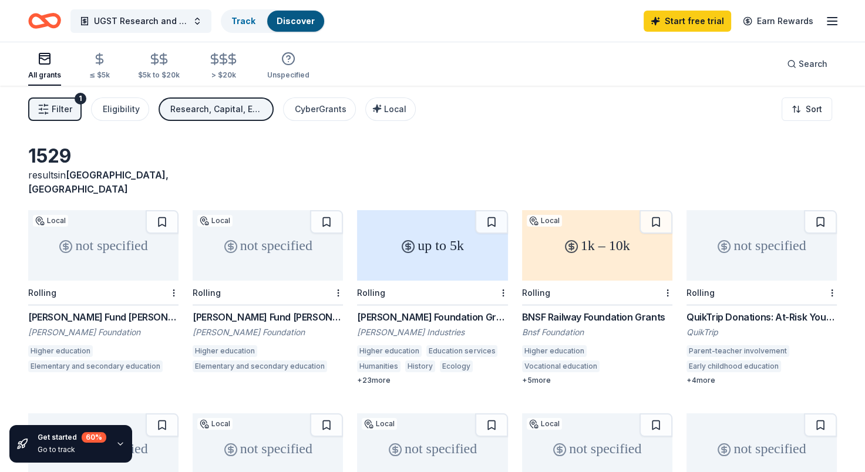
click at [452, 310] on div "[PERSON_NAME] Foundation Grant" at bounding box center [432, 317] width 150 height 14
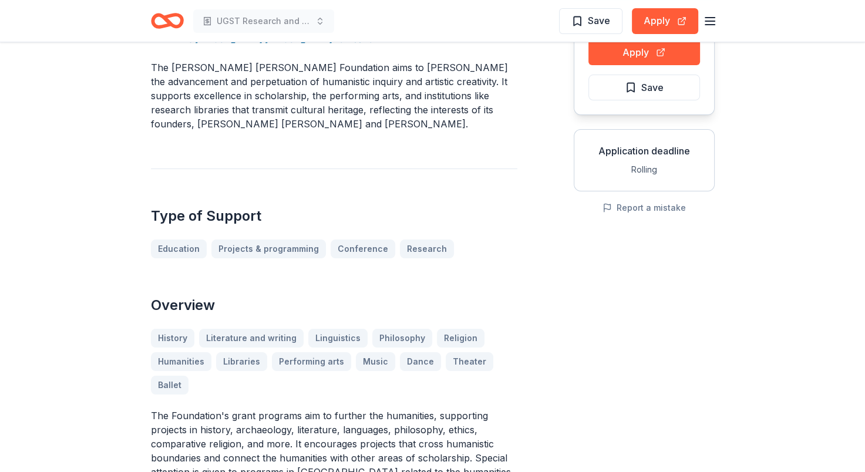
scroll to position [38, 0]
